Goal: Navigation & Orientation: Understand site structure

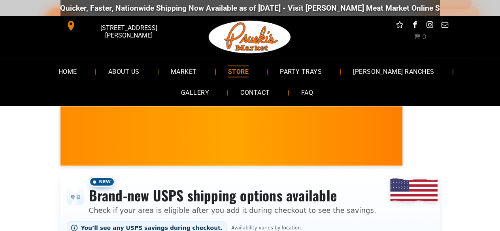
click at [227, 71] on span "STORE" at bounding box center [237, 71] width 21 height 11
click at [170, 68] on span "MARKET" at bounding box center [183, 71] width 26 height 11
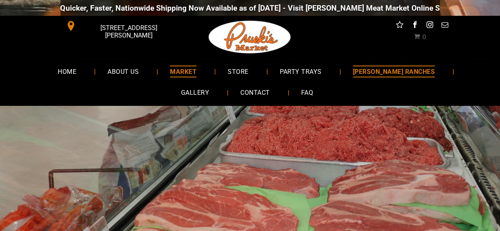
click at [353, 69] on span "[PERSON_NAME] RANCHES" at bounding box center [394, 71] width 82 height 11
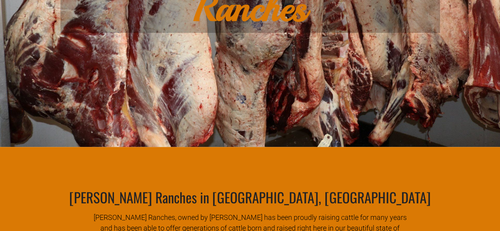
scroll to position [255, 0]
